Goal: Task Accomplishment & Management: Manage account settings

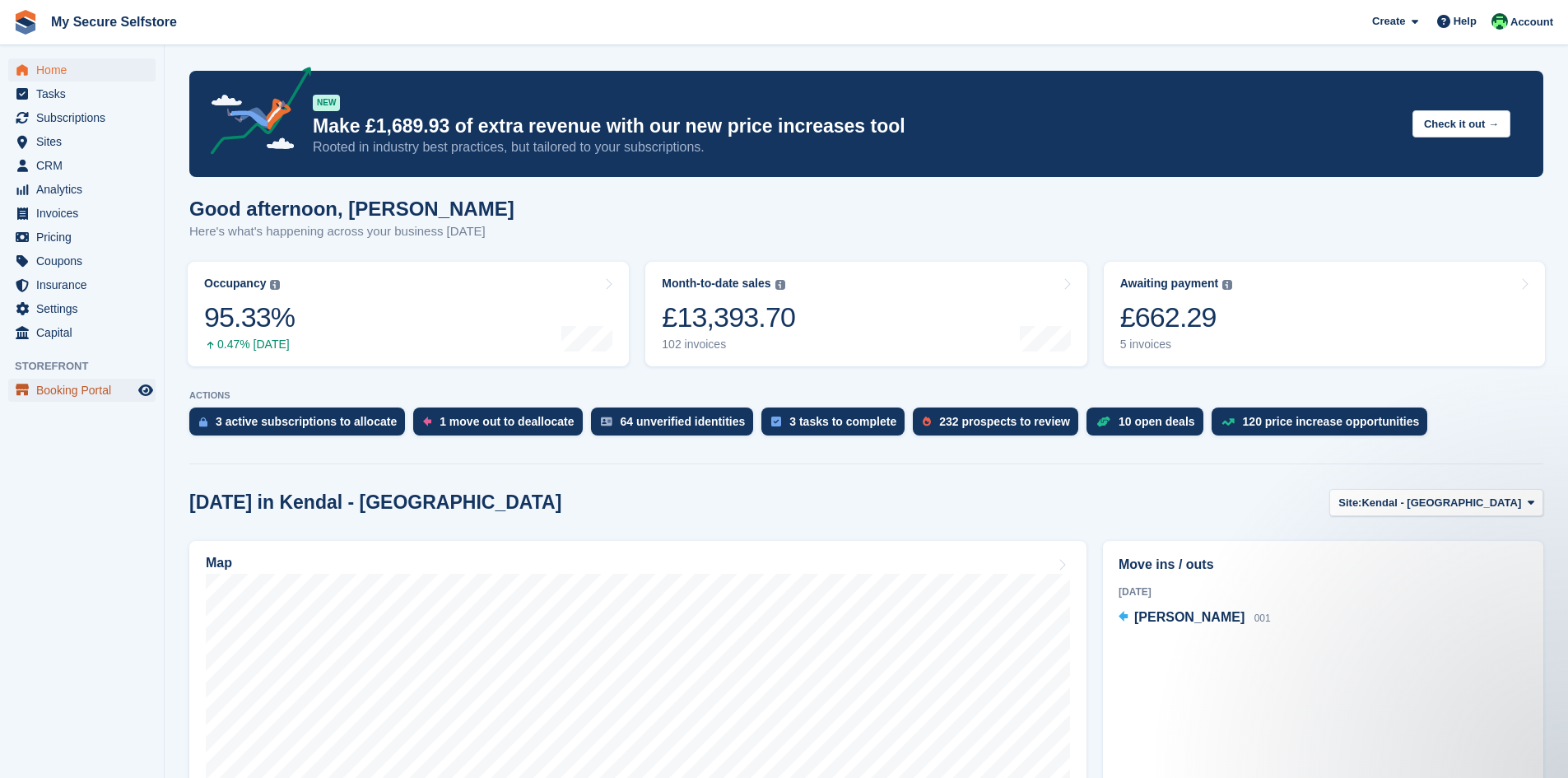
click at [83, 385] on span "Booking Portal" at bounding box center [85, 390] width 99 height 23
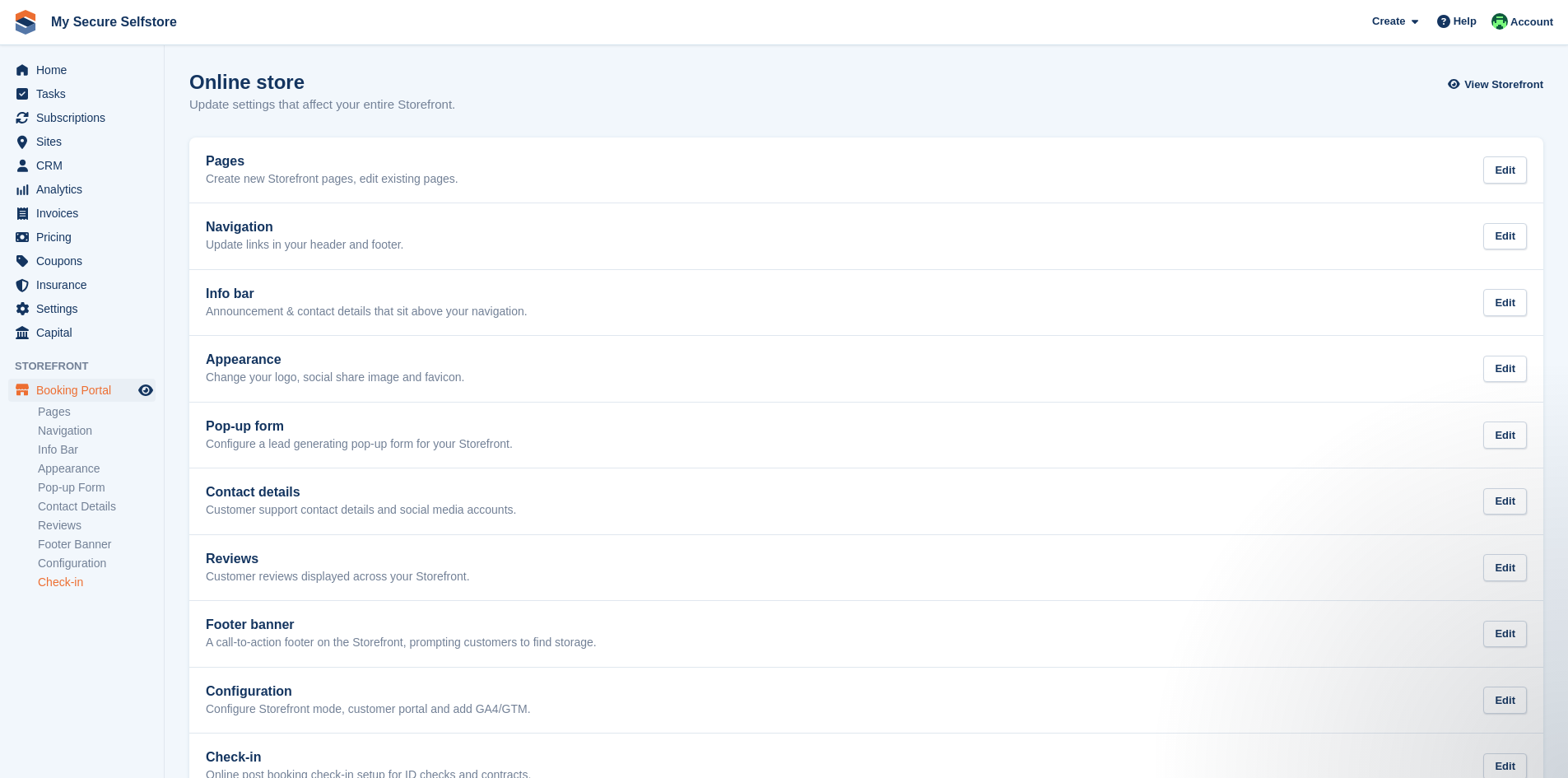
click at [47, 578] on link "Check-in" at bounding box center [97, 582] width 118 height 15
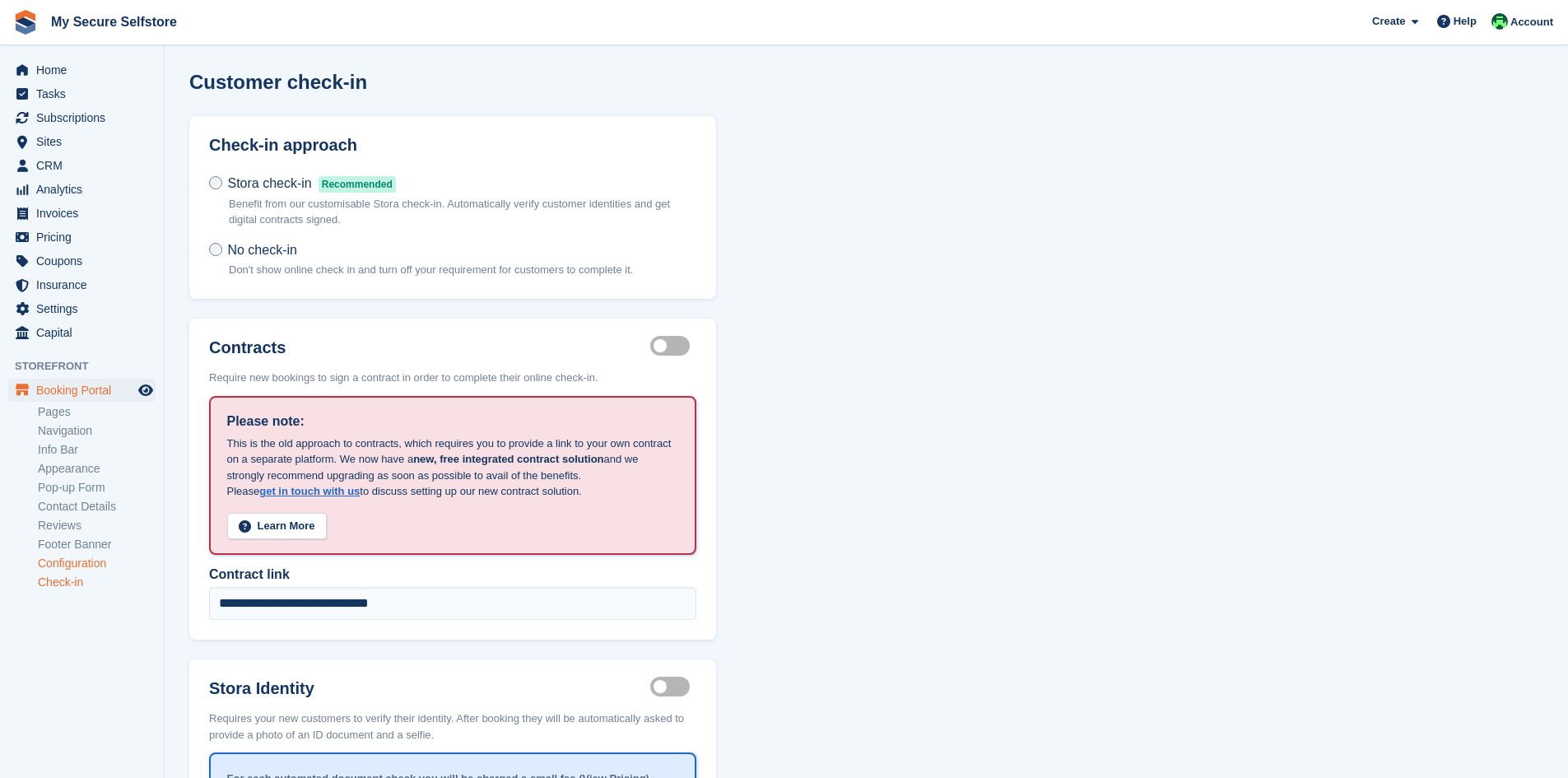
click at [59, 562] on link "Configuration" at bounding box center [97, 563] width 118 height 15
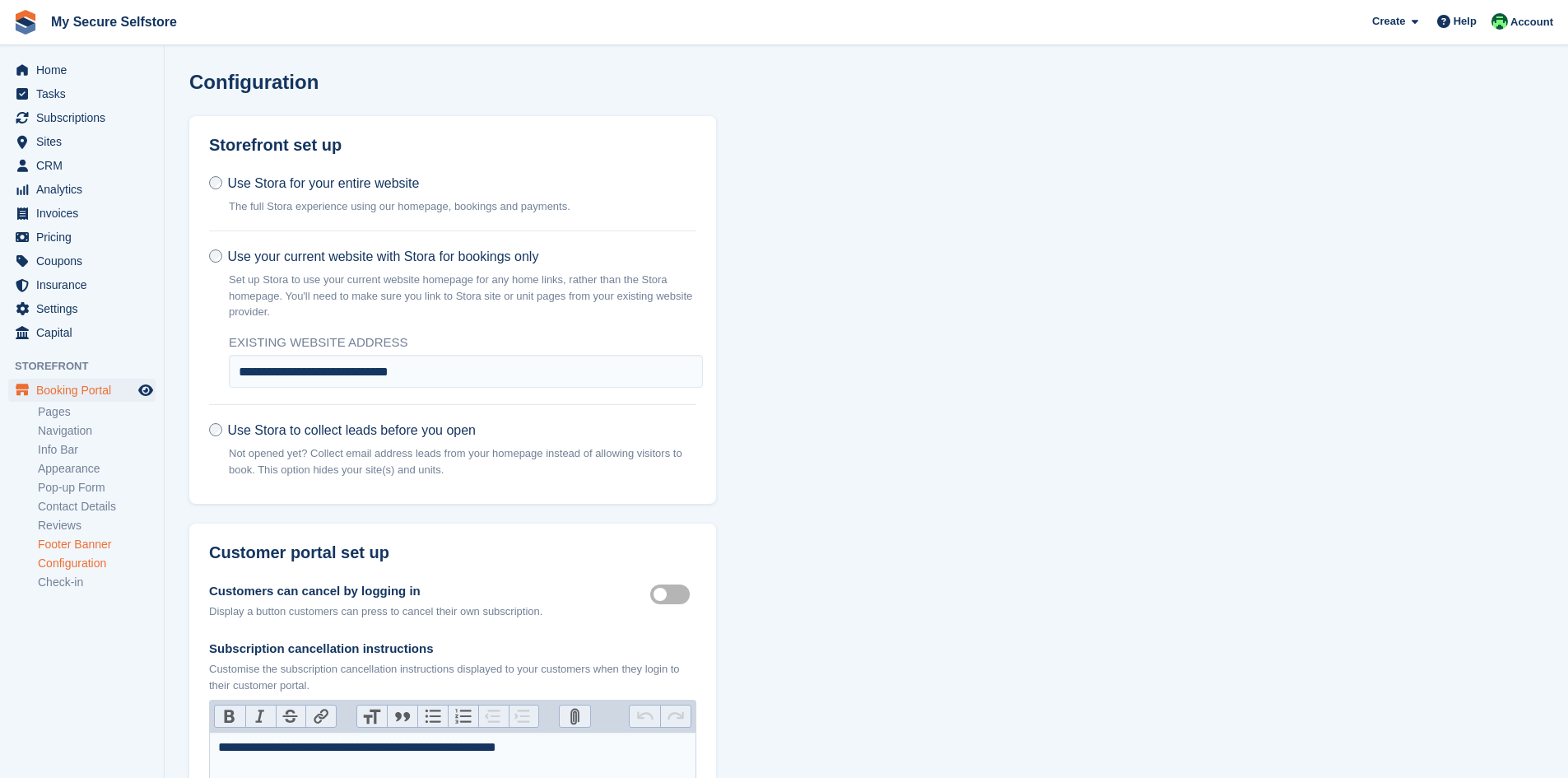
click at [69, 549] on link "Footer Banner" at bounding box center [97, 544] width 118 height 15
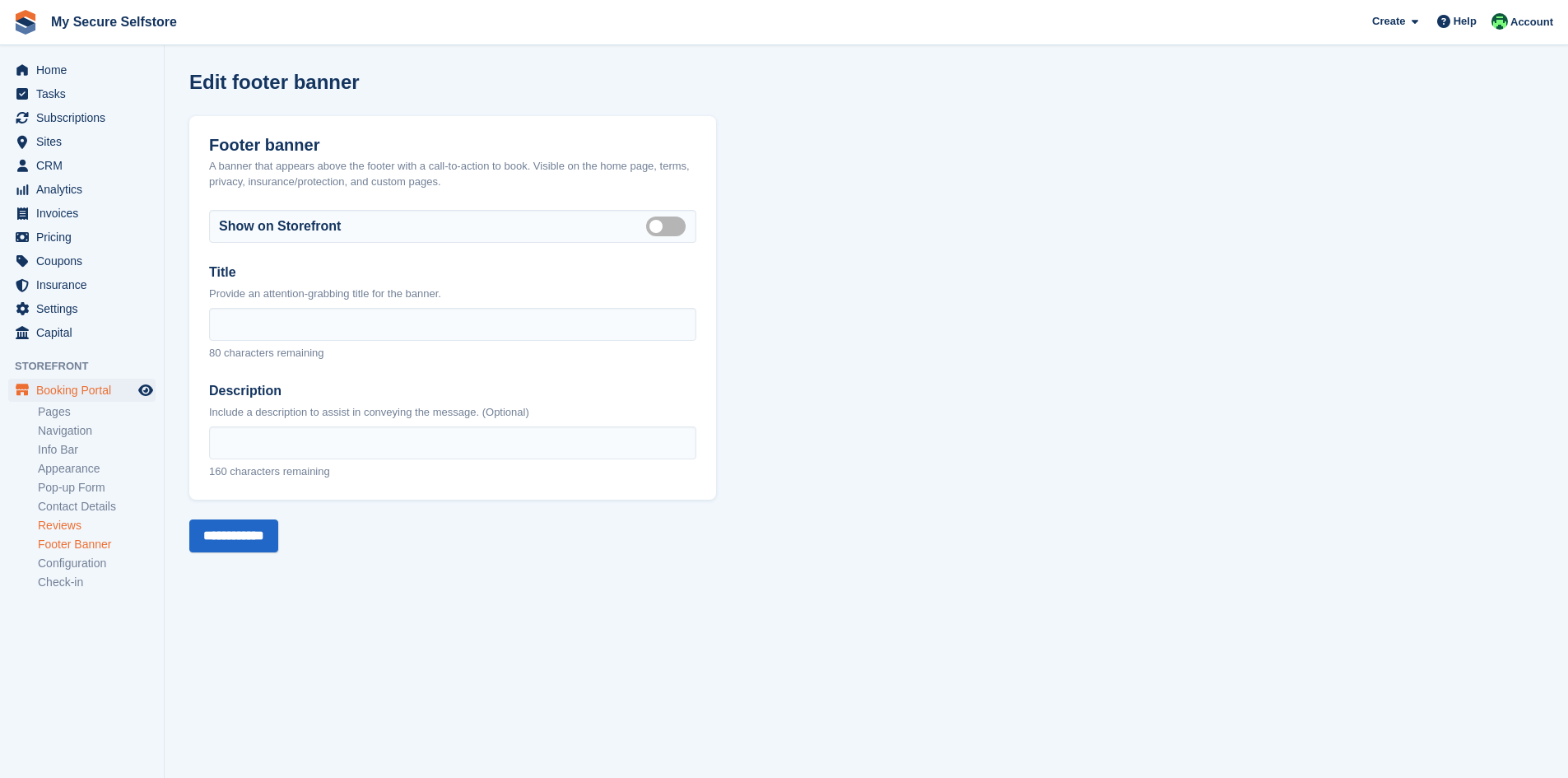
click at [72, 527] on link "Reviews" at bounding box center [97, 525] width 118 height 15
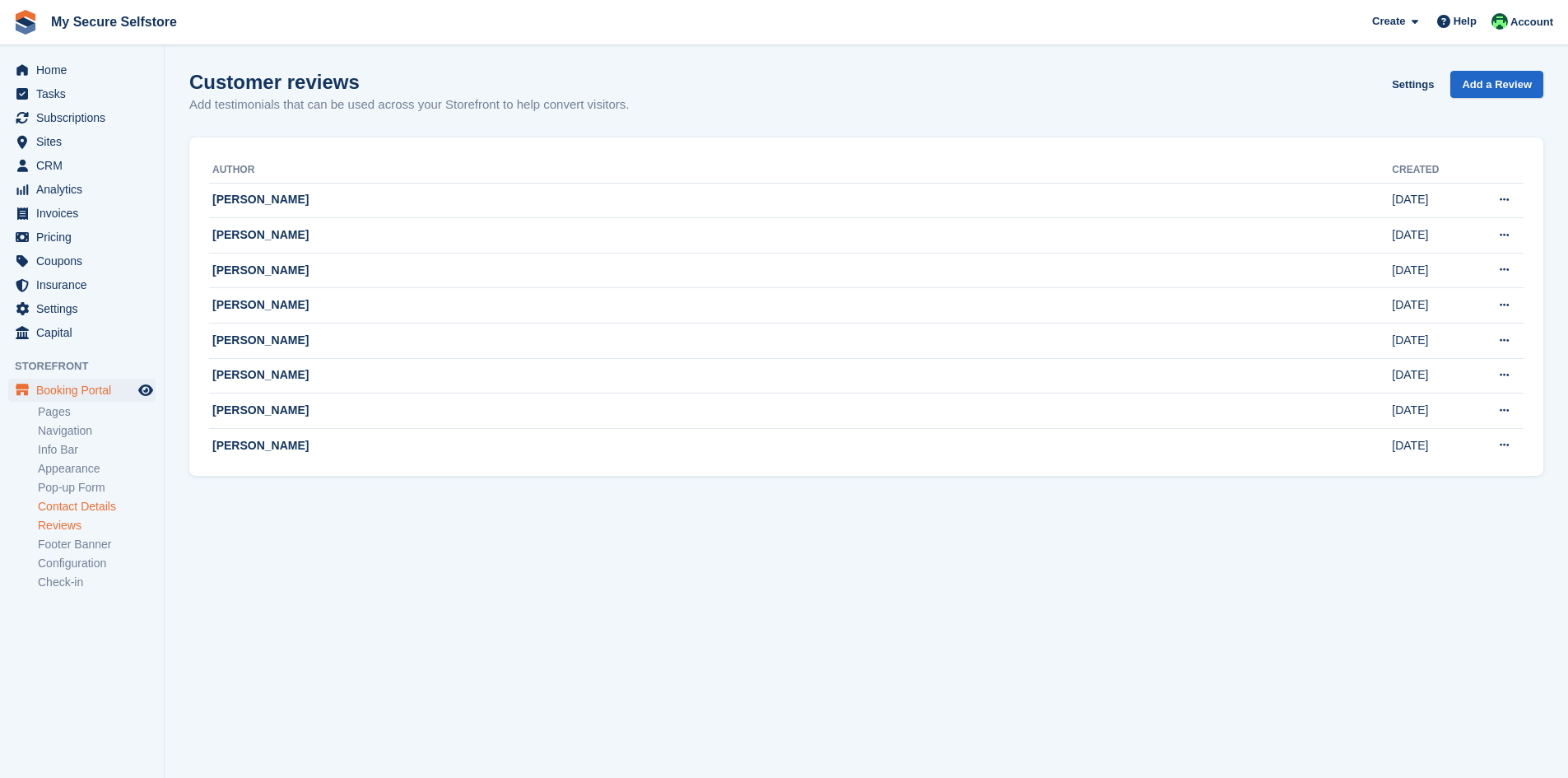
click at [81, 506] on link "Contact Details" at bounding box center [97, 506] width 118 height 15
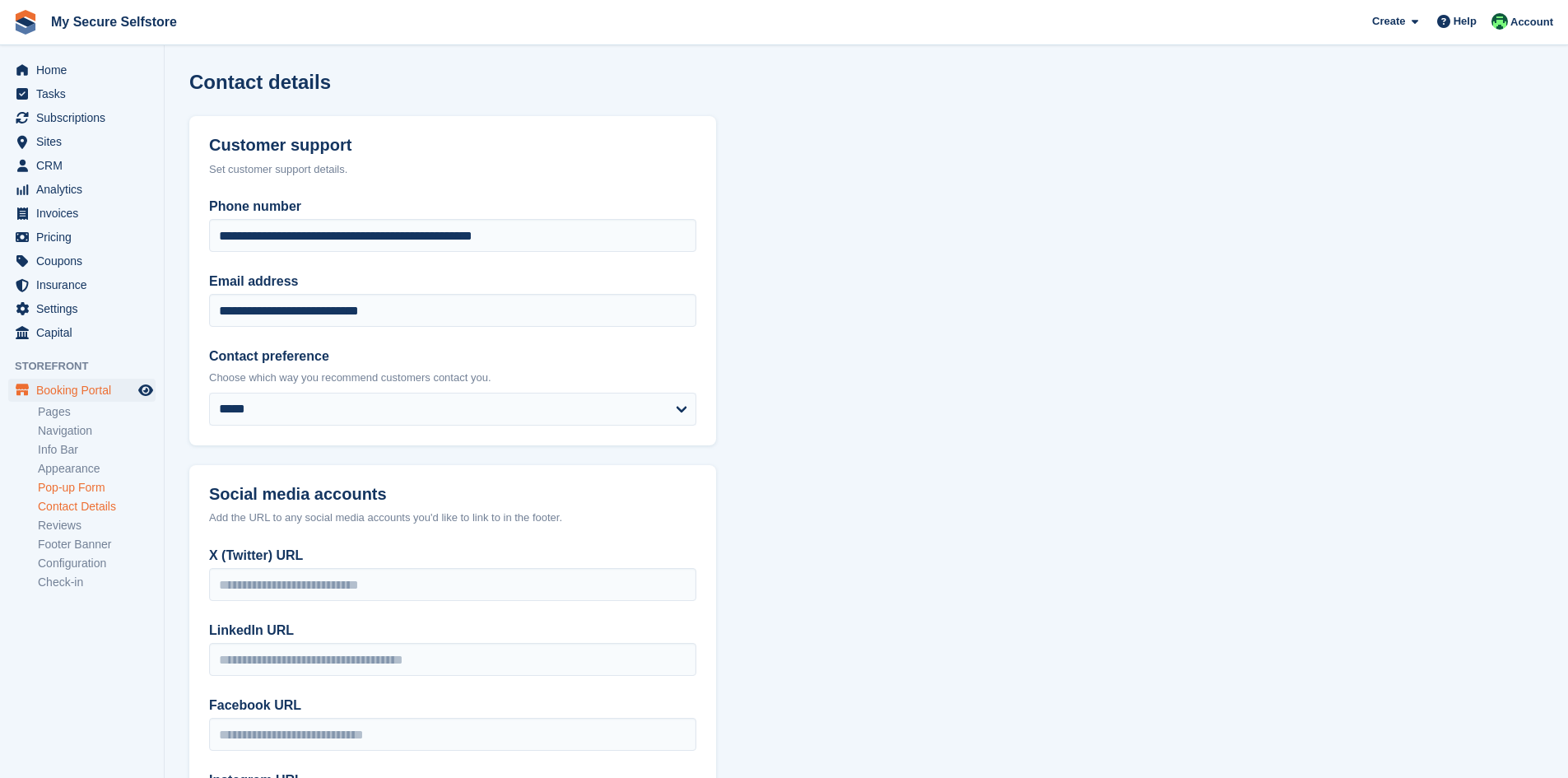
click at [72, 494] on link "Pop-up Form" at bounding box center [97, 487] width 118 height 15
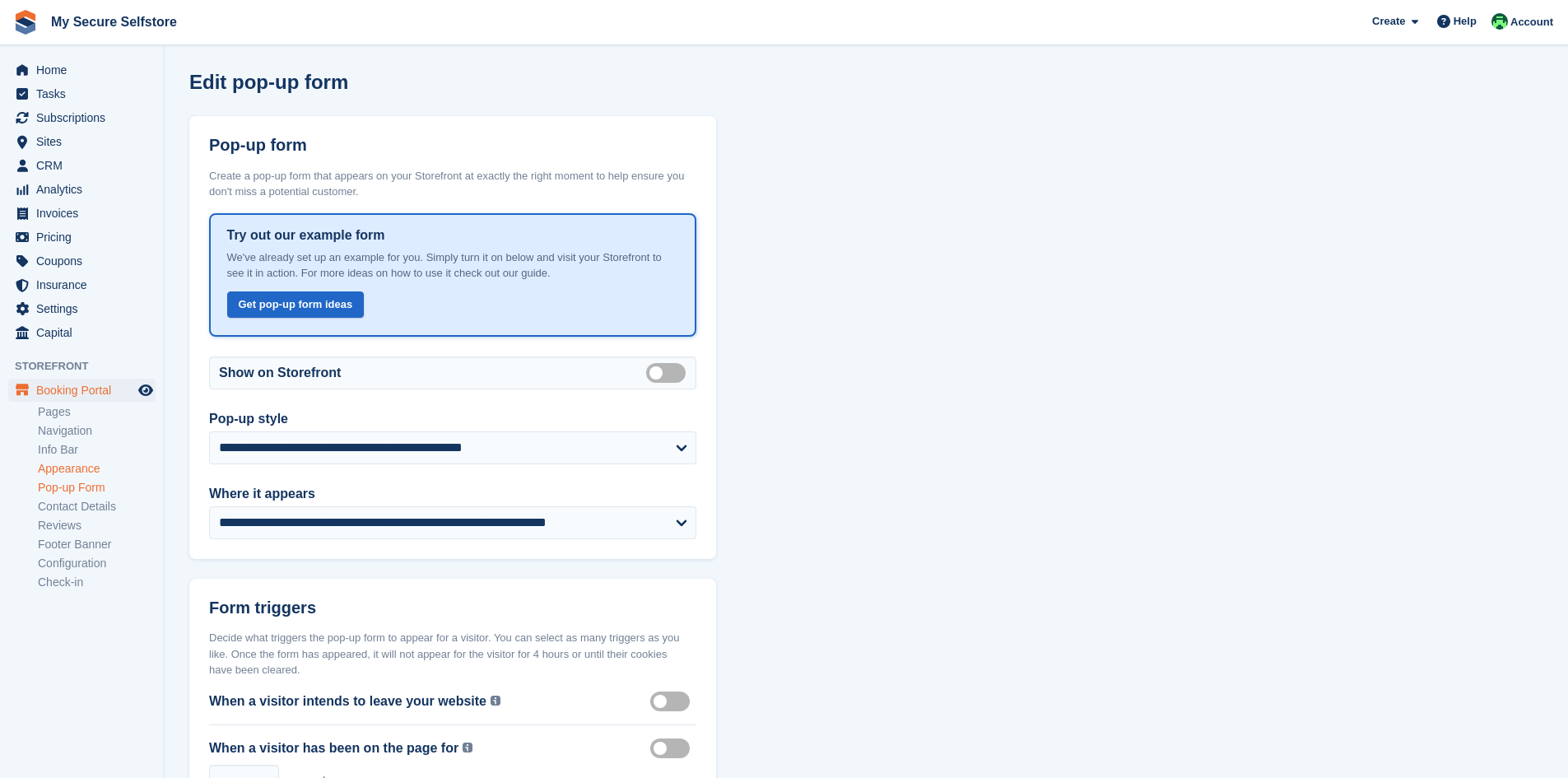
click at [77, 470] on link "Appearance" at bounding box center [97, 468] width 118 height 15
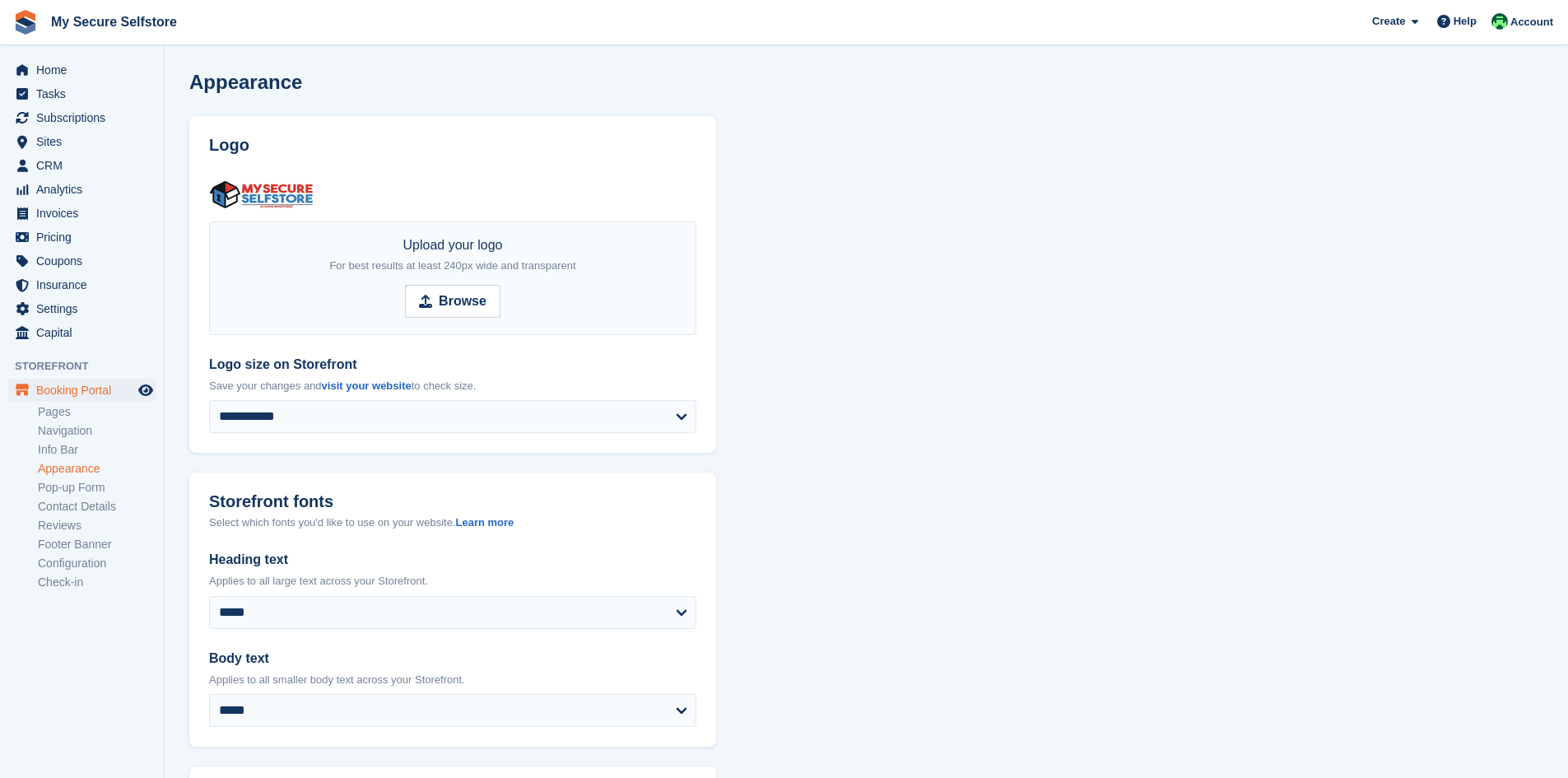
click at [324, 197] on div "**********" at bounding box center [452, 304] width 487 height 259
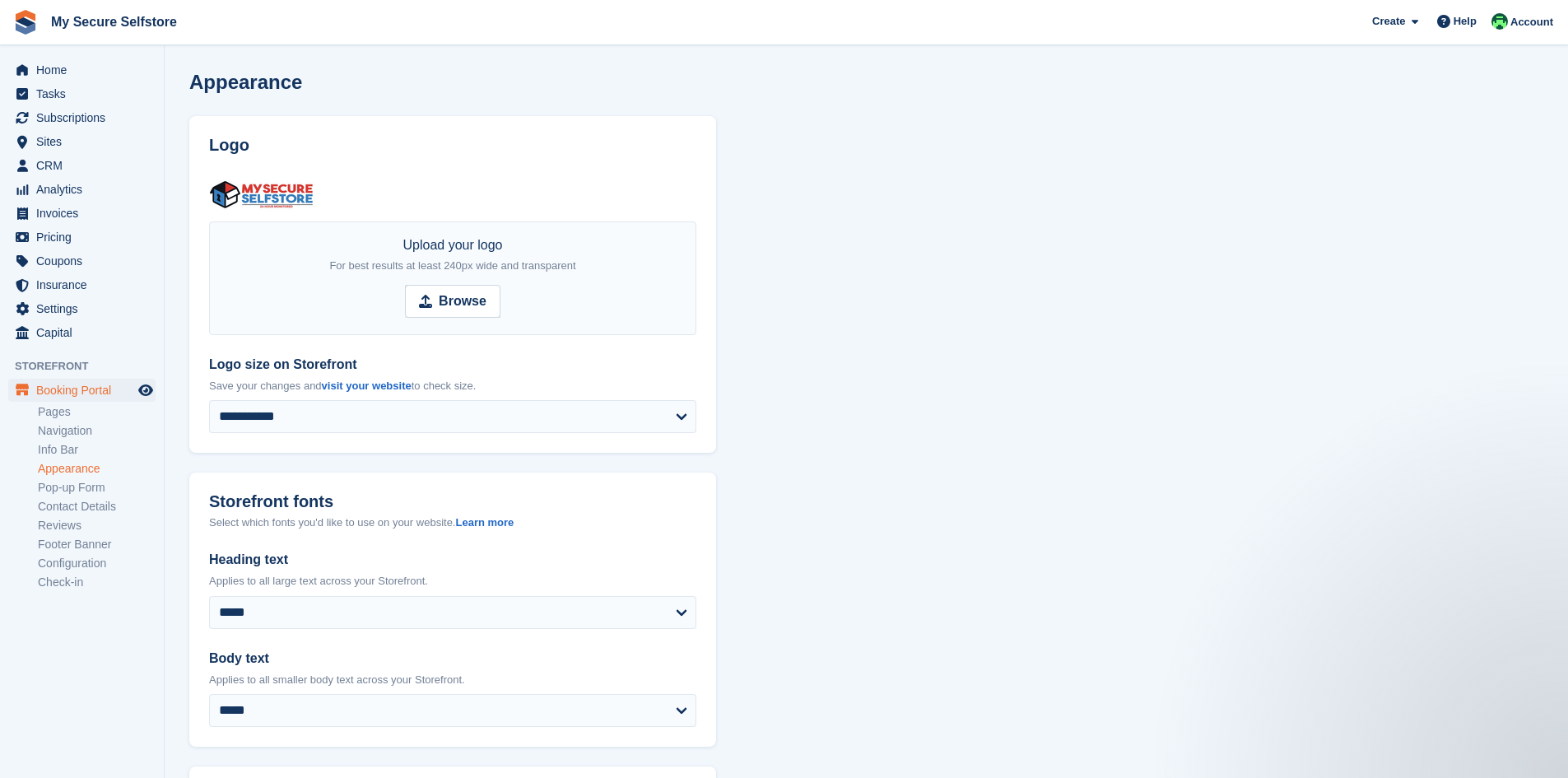
click at [275, 183] on img at bounding box center [264, 195] width 111 height 41
click at [439, 300] on span "Browse" at bounding box center [452, 301] width 96 height 33
click at [439, 300] on input "Browse" at bounding box center [452, 301] width 96 height 33
click at [444, 298] on strong "Browse" at bounding box center [463, 301] width 47 height 20
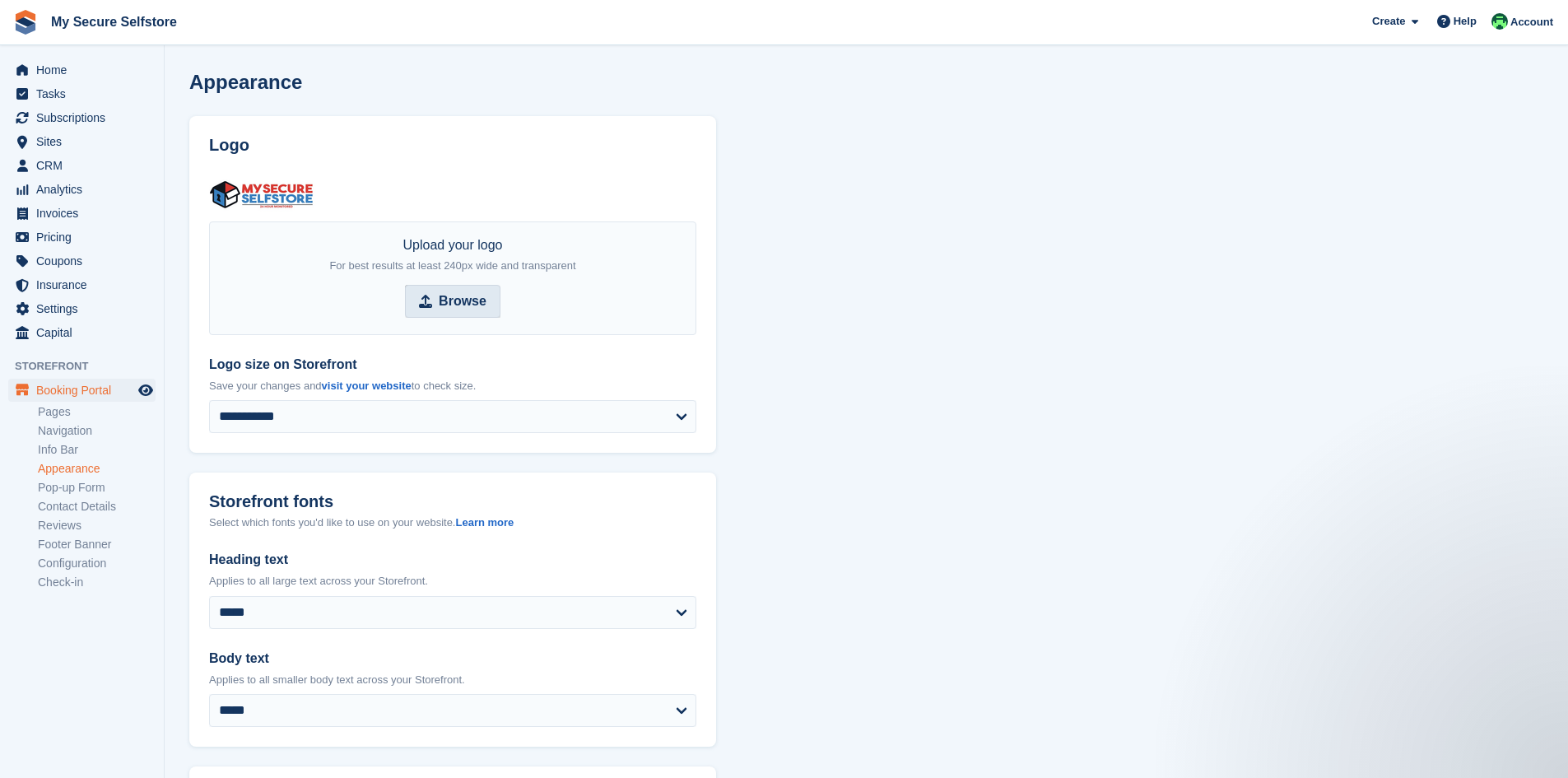
click at [444, 298] on input "Browse" at bounding box center [452, 301] width 96 height 33
click at [253, 194] on img at bounding box center [264, 195] width 111 height 41
click at [283, 194] on img at bounding box center [264, 195] width 111 height 41
click at [286, 194] on img at bounding box center [264, 195] width 111 height 41
